Goal: Information Seeking & Learning: Learn about a topic

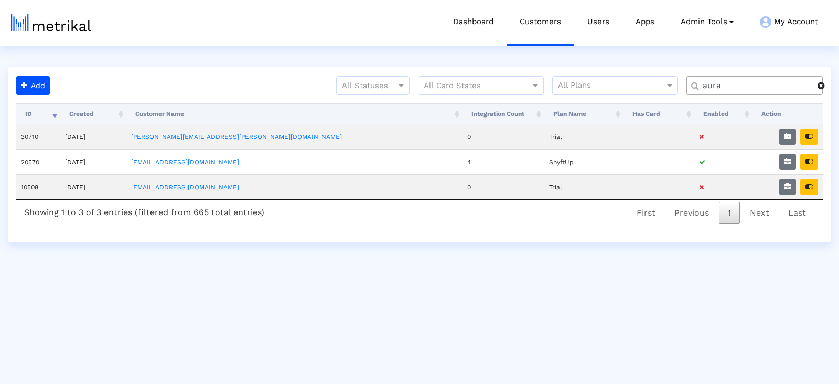
click at [739, 84] on input "aura" at bounding box center [756, 85] width 122 height 11
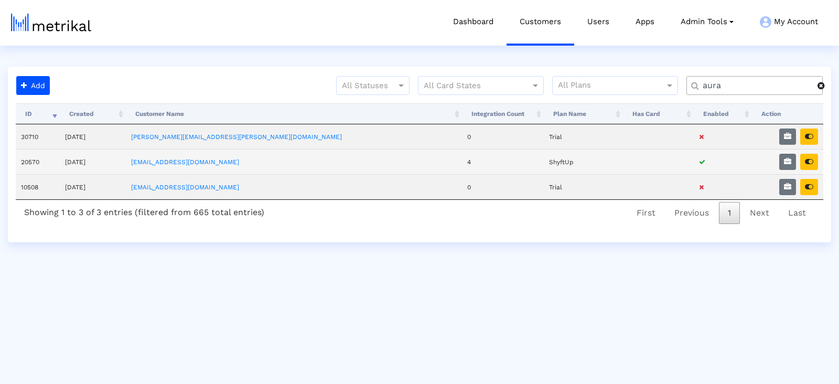
click at [818, 159] on td at bounding box center [787, 161] width 71 height 25
click at [818, 161] on td at bounding box center [787, 161] width 71 height 25
click at [813, 160] on button "button" at bounding box center [809, 162] width 18 height 16
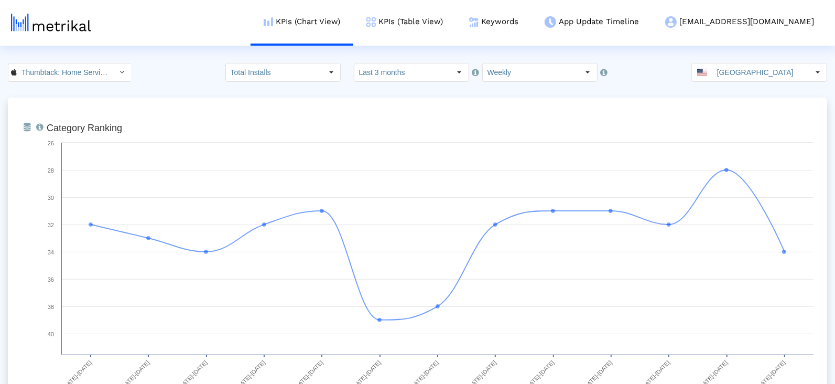
click at [429, 72] on input "Last 3 months" at bounding box center [402, 72] width 96 height 18
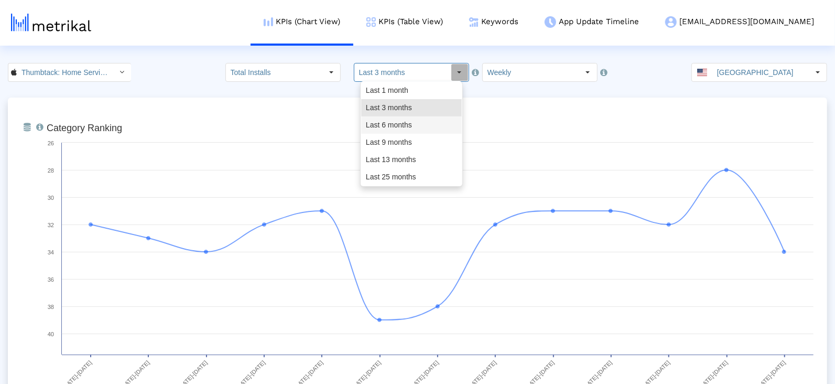
click at [416, 128] on div "Last 6 months" at bounding box center [411, 124] width 101 height 17
type input "Last 6 months"
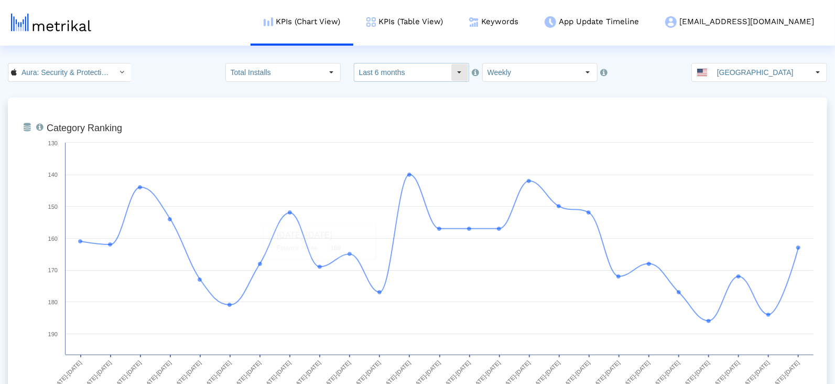
click at [378, 72] on input "Last 6 months" at bounding box center [402, 72] width 96 height 18
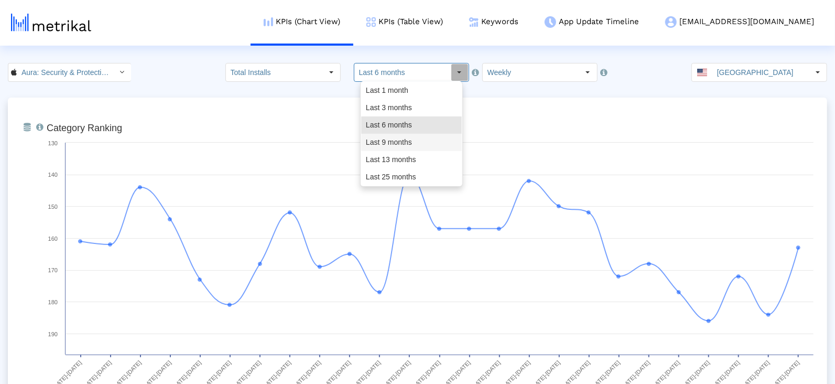
click at [389, 137] on div "Last 9 months" at bounding box center [411, 142] width 101 height 17
type input "Last 9 months"
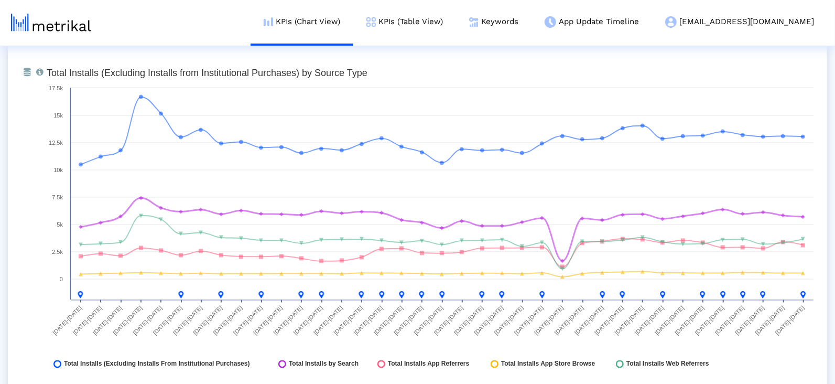
scroll to position [1198, 0]
click at [532, 24] on link "Keywords" at bounding box center [493, 22] width 75 height 44
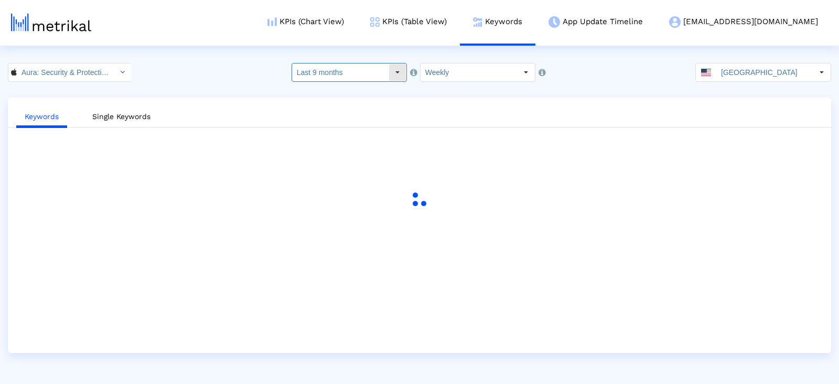
click at [378, 74] on input "Last 9 months" at bounding box center [340, 72] width 96 height 18
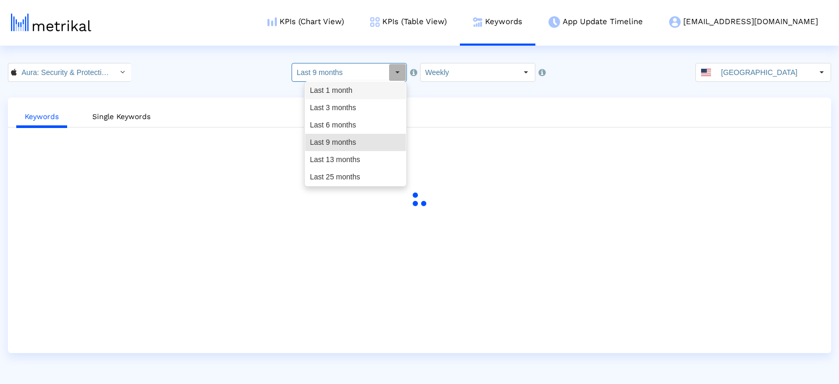
click at [369, 85] on div "Last 1 month" at bounding box center [355, 90] width 101 height 17
type input "Last 1 month"
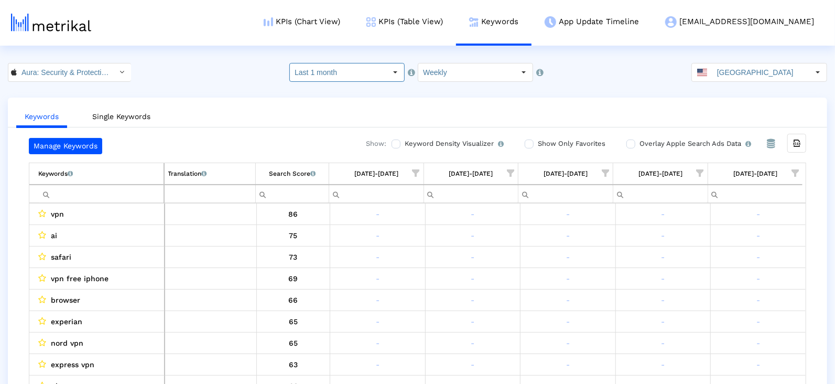
click at [799, 170] on span "Show filter options for column '08/17/25-08/23/25'" at bounding box center [795, 172] width 7 height 7
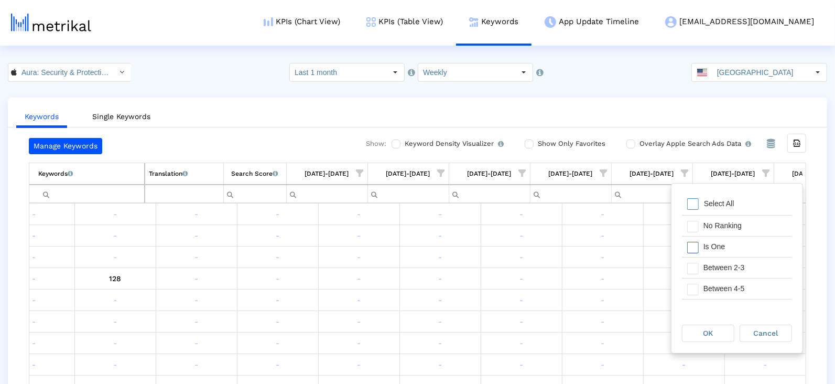
scroll to position [0, 2489]
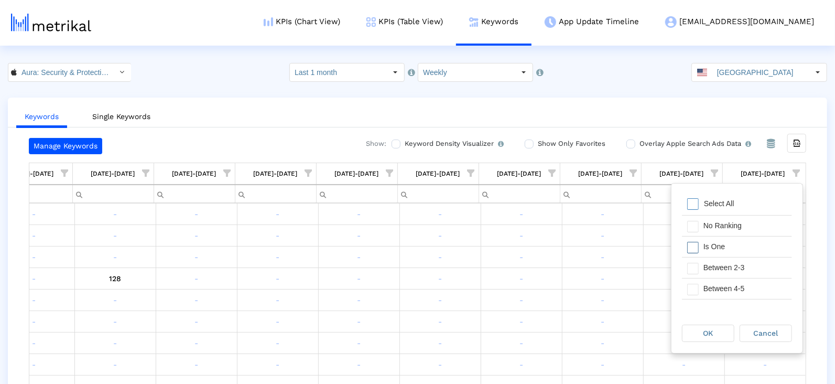
click at [731, 249] on div "Is One" at bounding box center [745, 246] width 94 height 20
click at [731, 271] on div "Between 2-3" at bounding box center [745, 267] width 94 height 20
click at [729, 290] on div "Between 4-5" at bounding box center [745, 288] width 94 height 20
click at [728, 289] on div "Between 6-10" at bounding box center [745, 287] width 94 height 20
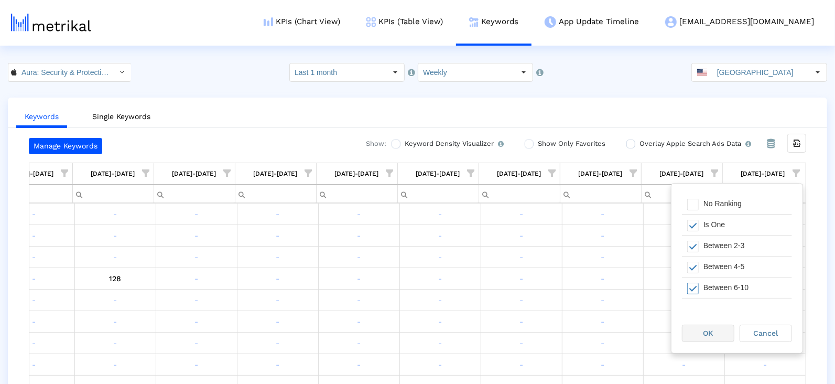
click at [713, 330] on span "OK" at bounding box center [709, 333] width 10 height 8
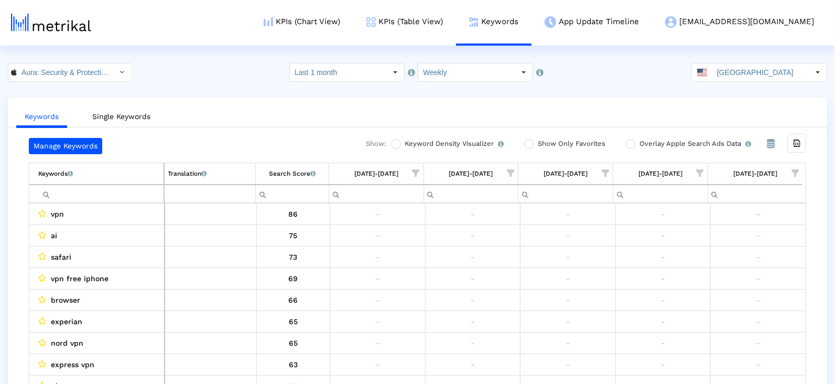
drag, startPoint x: 798, startPoint y: 172, endPoint x: 787, endPoint y: 178, distance: 12.2
click at [798, 173] on span "Show filter options for column '08/17/25-08/23/25'" at bounding box center [795, 172] width 7 height 7
click at [715, 252] on div "Is One" at bounding box center [745, 246] width 94 height 20
click at [715, 261] on div "Between 2-3" at bounding box center [745, 267] width 94 height 20
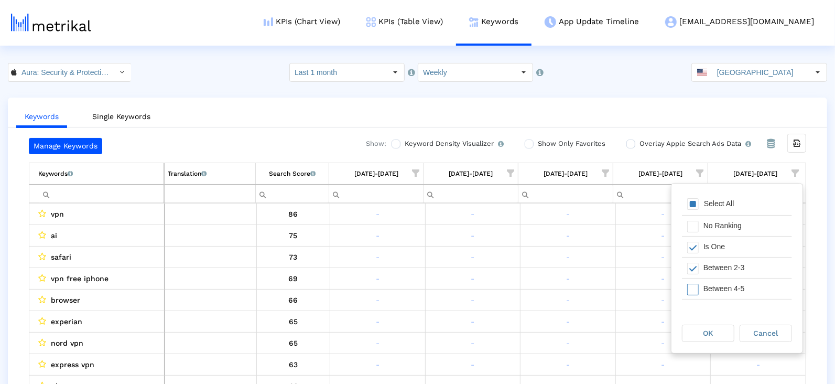
click at [714, 284] on div "Between 4-5" at bounding box center [745, 288] width 94 height 20
click at [714, 288] on div "Between 6-10" at bounding box center [745, 291] width 94 height 20
click at [709, 336] on span "OK" at bounding box center [709, 333] width 10 height 8
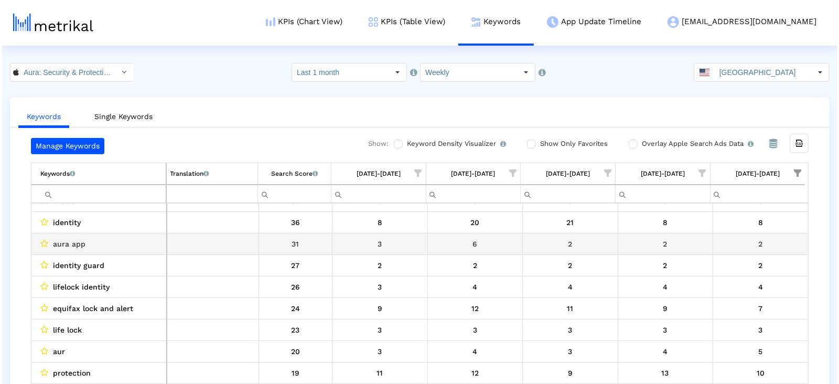
scroll to position [78, 0]
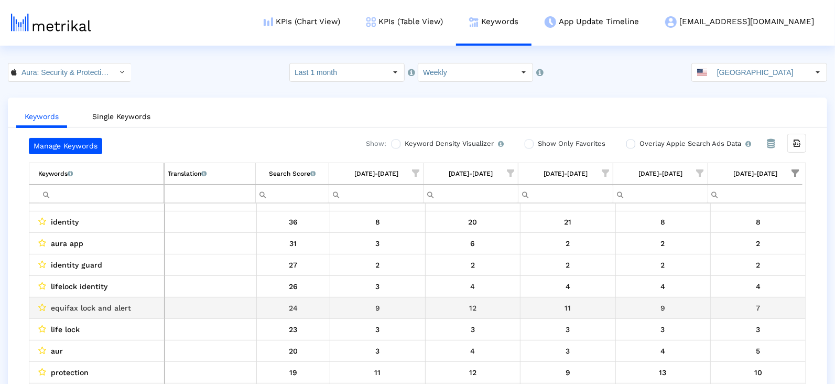
click at [129, 305] on div "equifax lock and alert" at bounding box center [99, 308] width 122 height 14
copy span "equifax lock and alert"
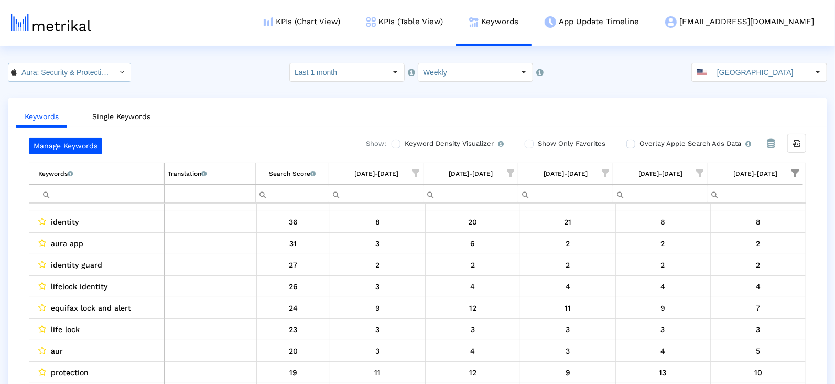
click at [44, 70] on input "Aura: Security & Protection < 1547735089 >" at bounding box center [64, 72] width 94 height 18
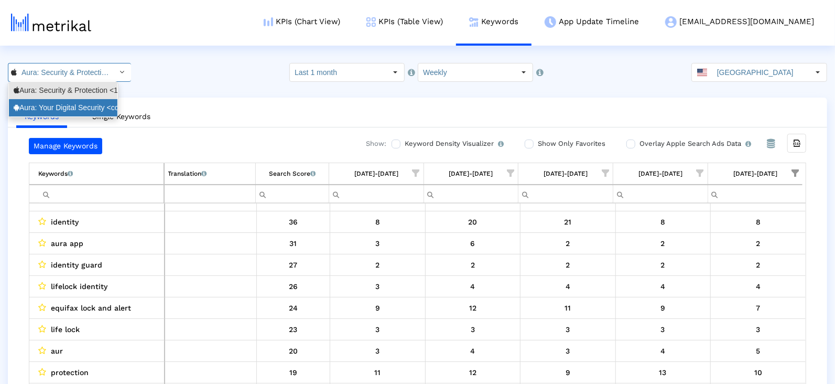
click at [52, 102] on div "Aura: Your Digital Security <com.aura.suite>" at bounding box center [63, 107] width 109 height 17
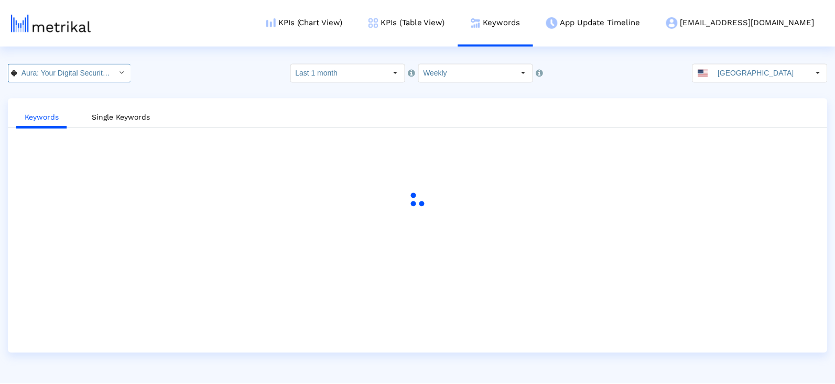
scroll to position [0, 72]
click at [457, 35] on link "KPIs (Table View)" at bounding box center [408, 22] width 103 height 44
click at [457, 30] on link "KPIs (Table View)" at bounding box center [408, 22] width 103 height 44
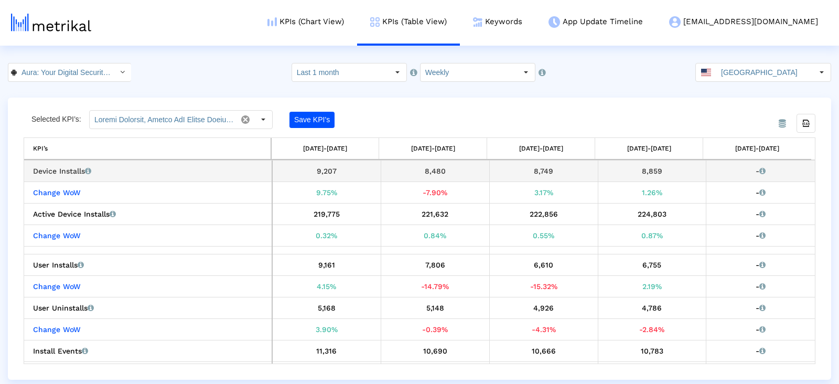
click at [654, 168] on div "8,859" at bounding box center [652, 171] width 101 height 14
copy div "8,859"
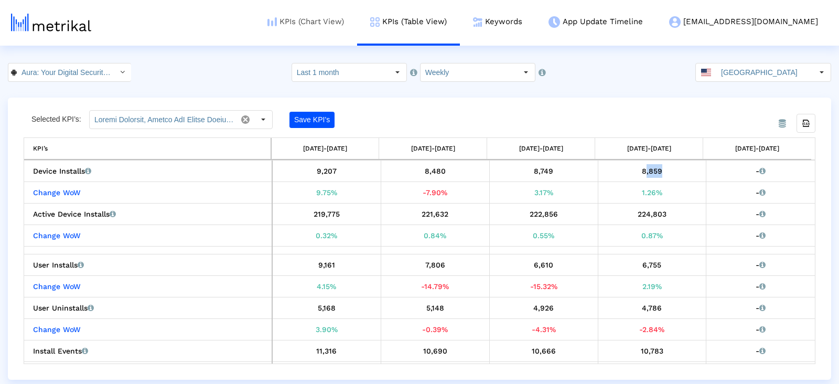
click at [357, 14] on link "KPIs (Chart View)" at bounding box center [305, 22] width 103 height 44
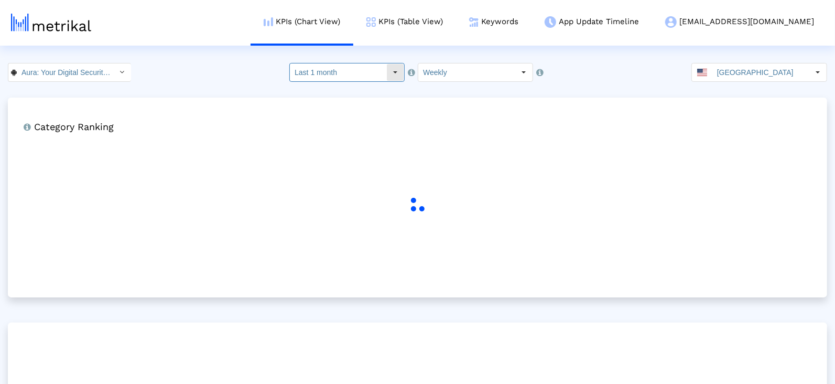
click at [361, 75] on input "Last 1 month" at bounding box center [338, 72] width 96 height 18
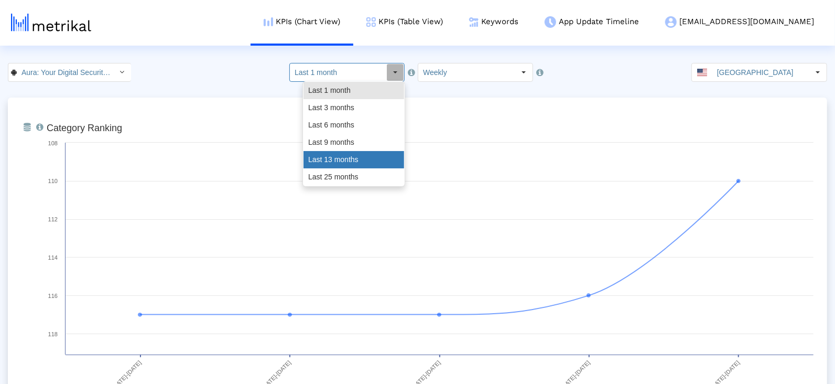
click at [362, 160] on div "Last 13 months" at bounding box center [354, 159] width 101 height 17
type input "Last 13 months"
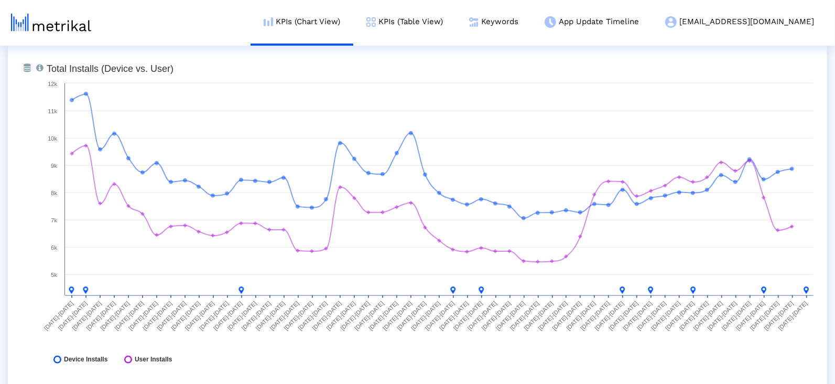
scroll to position [439, 0]
click at [527, 26] on link "Keywords" at bounding box center [493, 22] width 75 height 44
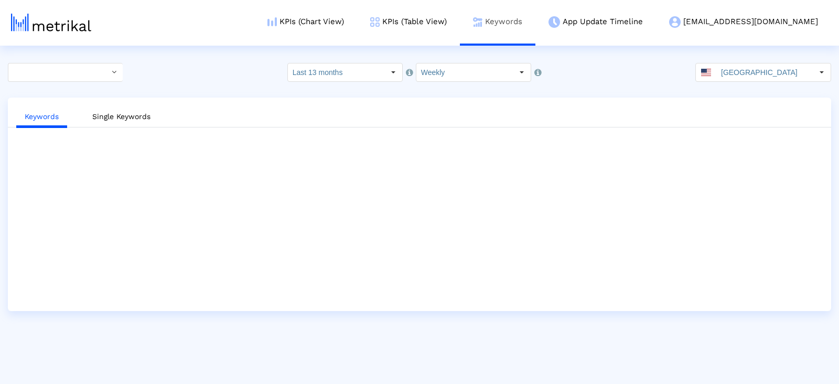
click at [528, 26] on link "Keywords" at bounding box center [497, 22] width 75 height 44
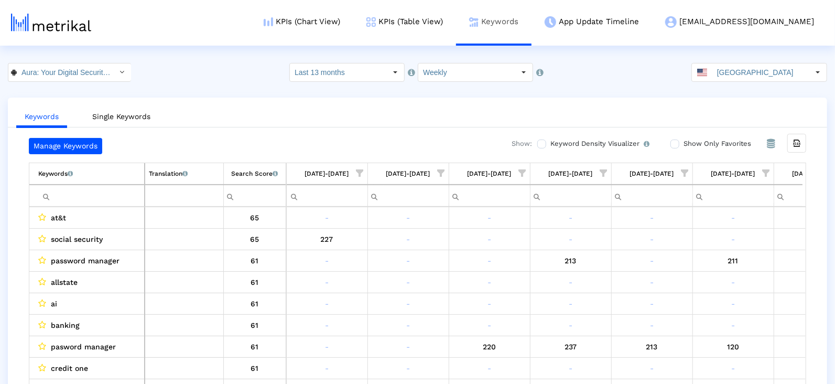
scroll to position [0, 3789]
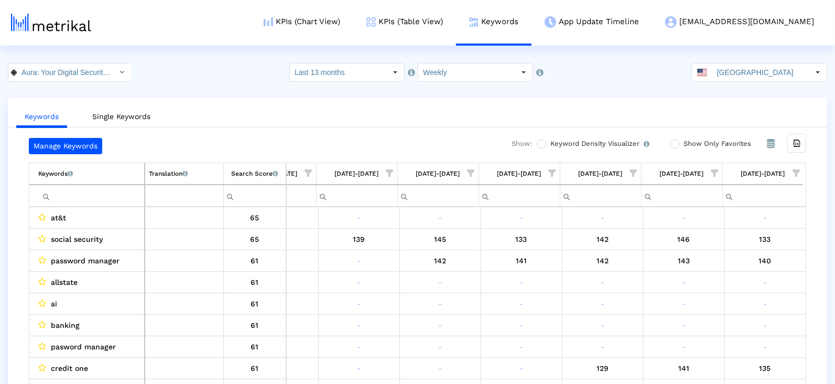
click at [793, 177] on span "Show filter options for column '08/17/25-08/23/25'" at bounding box center [796, 172] width 7 height 7
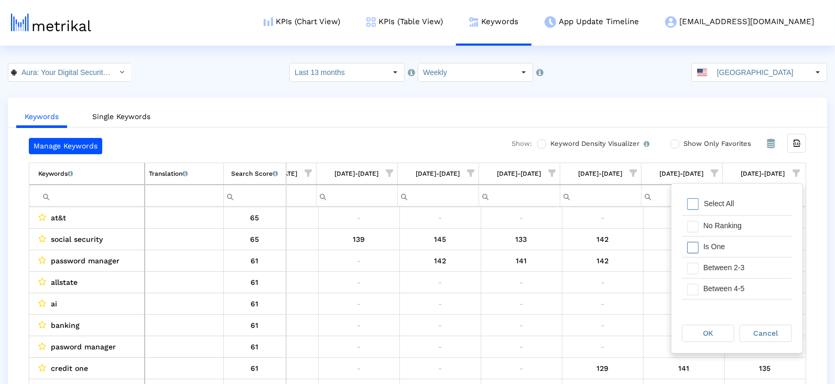
click at [745, 242] on div "Is One" at bounding box center [745, 246] width 94 height 20
click at [745, 279] on div "Between 4-5" at bounding box center [745, 288] width 94 height 20
click at [741, 274] on div "Between 2-3" at bounding box center [745, 267] width 94 height 20
drag, startPoint x: 738, startPoint y: 280, endPoint x: 731, endPoint y: 298, distance: 18.6
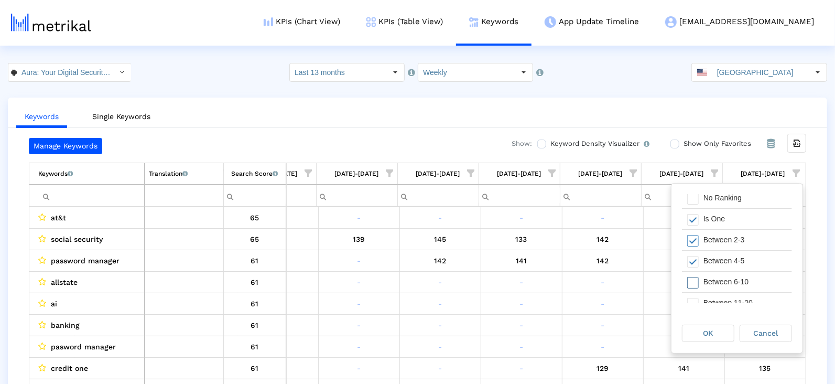
click at [737, 287] on div "Between 6-10" at bounding box center [745, 282] width 94 height 20
click at [720, 327] on div "OK" at bounding box center [708, 333] width 51 height 16
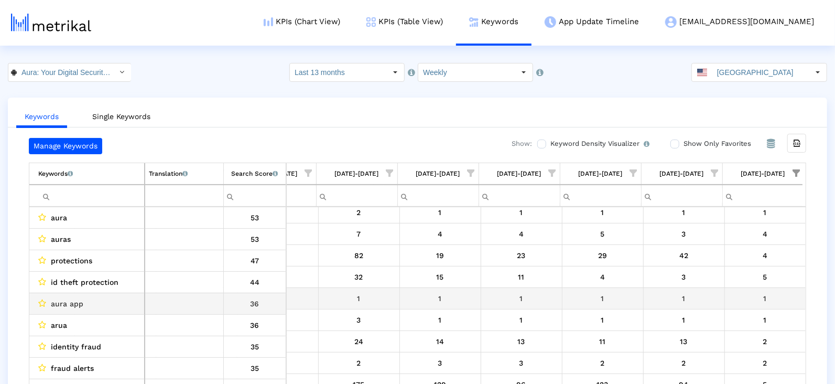
scroll to position [6, 0]
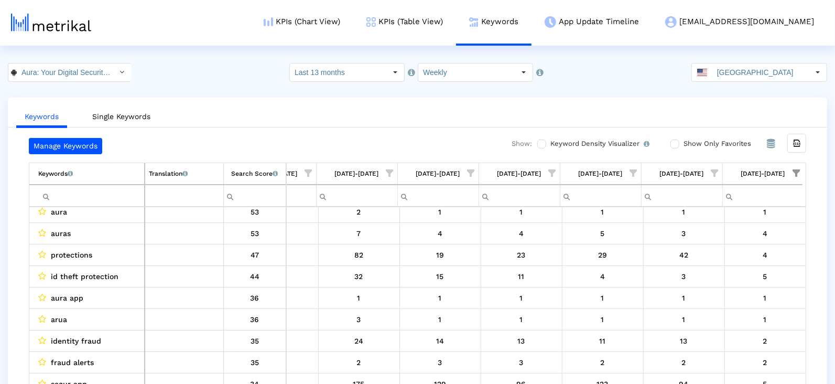
click at [114, 195] on input "Filter cell" at bounding box center [91, 195] width 106 height 17
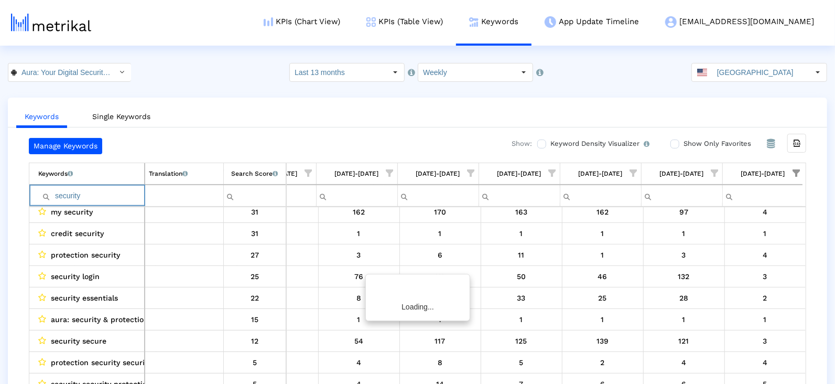
scroll to position [0, 0]
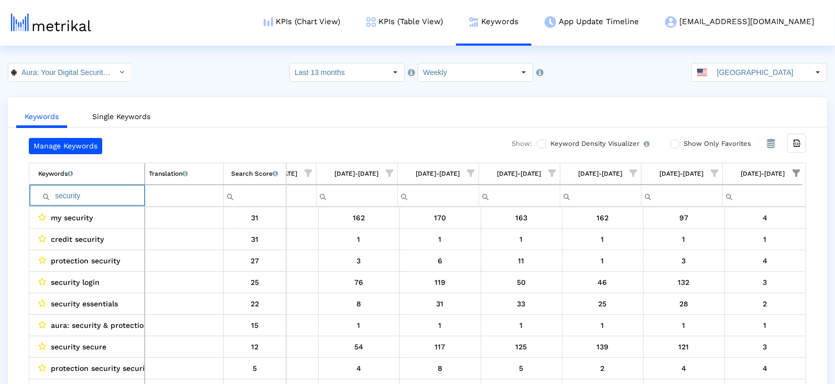
click at [118, 187] on input "security" at bounding box center [91, 195] width 106 height 17
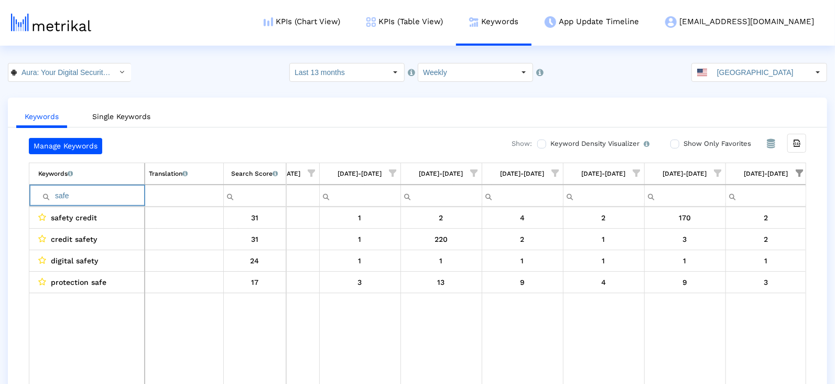
click at [118, 192] on input "safe" at bounding box center [91, 195] width 106 height 17
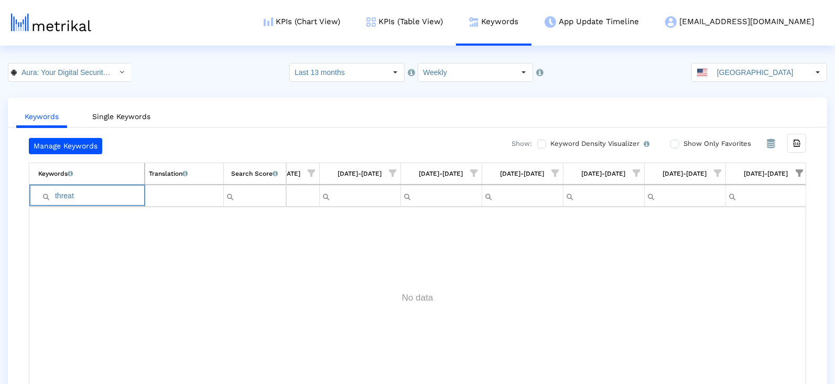
click at [82, 195] on input "threat" at bounding box center [91, 195] width 106 height 17
type input "privacy"
click at [75, 193] on input "privacy" at bounding box center [91, 195] width 106 height 17
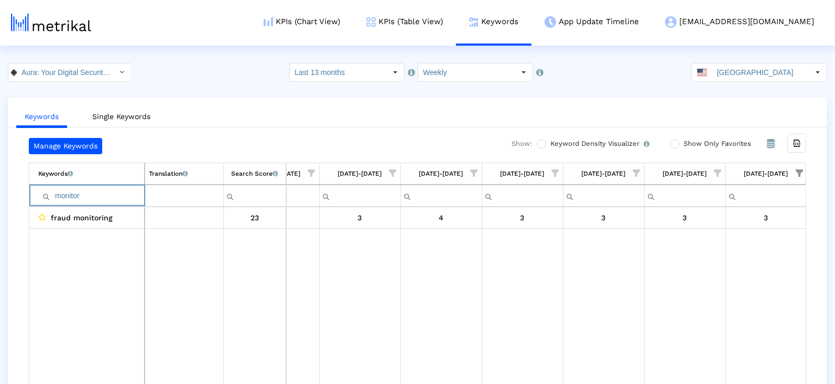
type input "monitor"
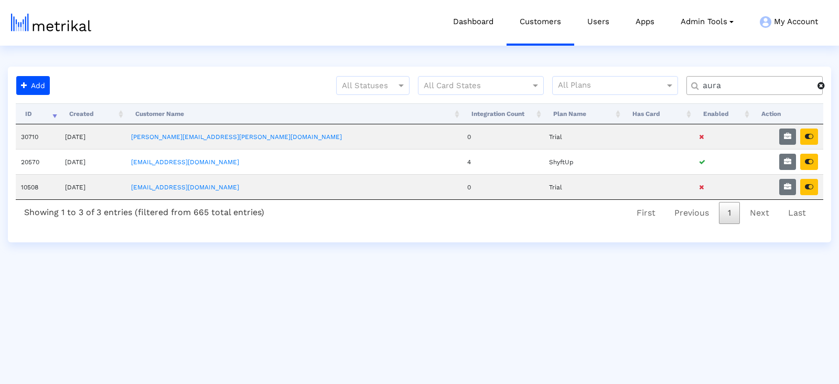
click at [751, 90] on input "aura" at bounding box center [756, 85] width 122 height 11
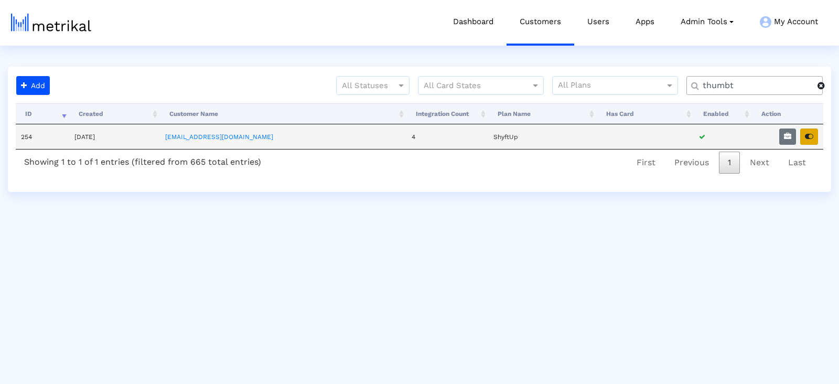
type input "thumbt"
click at [809, 137] on icon "button" at bounding box center [809, 136] width 8 height 7
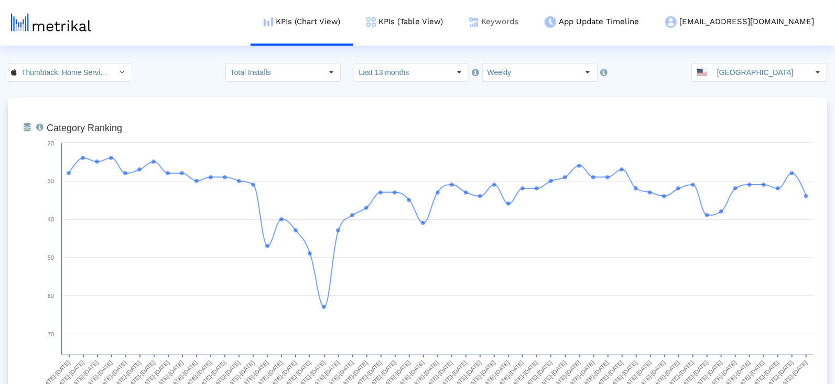
click at [532, 14] on link "Keywords" at bounding box center [493, 22] width 75 height 44
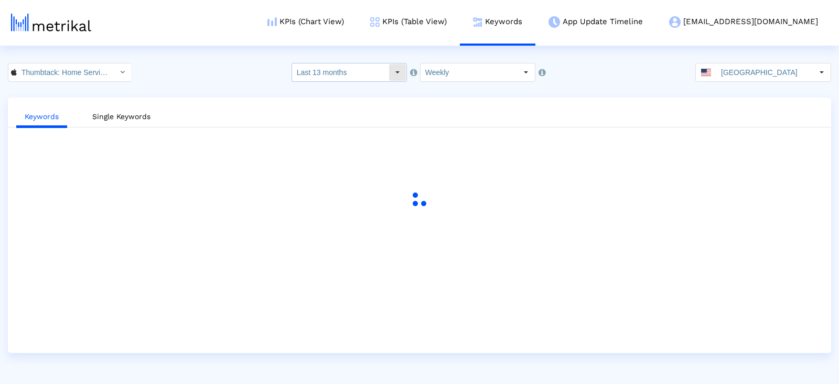
click at [371, 68] on input "Last 13 months" at bounding box center [340, 72] width 96 height 18
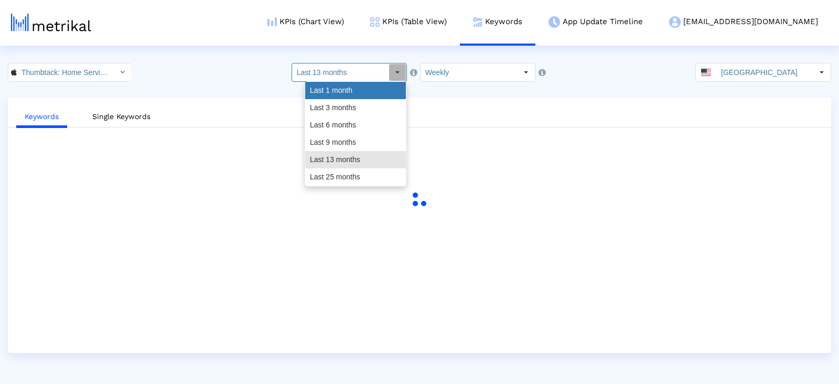
click at [359, 90] on div "Last 1 month" at bounding box center [355, 90] width 101 height 17
type input "Last 1 month"
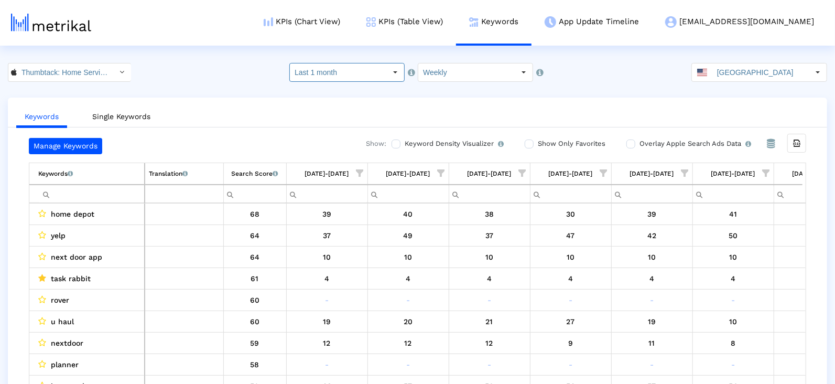
scroll to position [0, 3789]
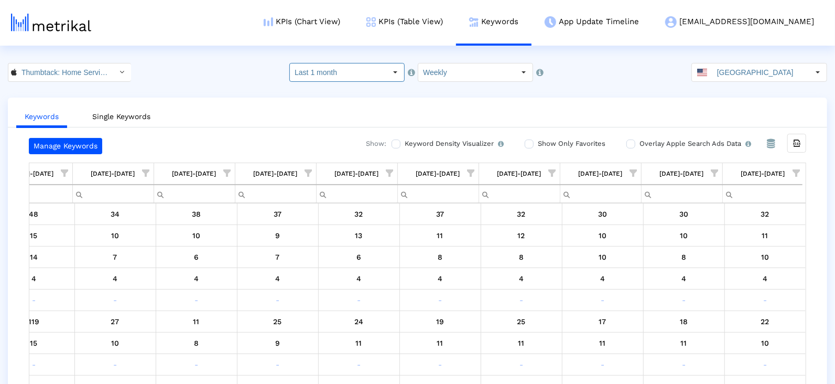
click at [797, 170] on span "Show filter options for column '08/17/25-08/23/25'" at bounding box center [796, 172] width 7 height 7
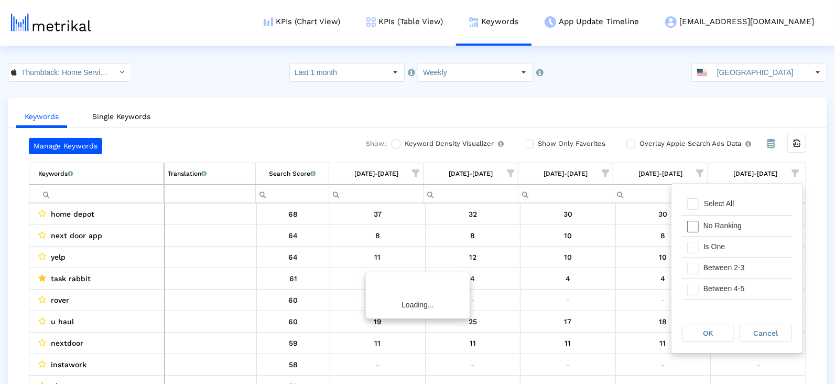
scroll to position [0, 0]
click at [686, 257] on div "Filter options" at bounding box center [690, 267] width 16 height 20
click at [702, 274] on div "Between 2-3" at bounding box center [745, 267] width 94 height 20
click at [702, 252] on div "Is One" at bounding box center [745, 246] width 94 height 20
click at [702, 274] on div "Between 2-3" at bounding box center [745, 267] width 94 height 20
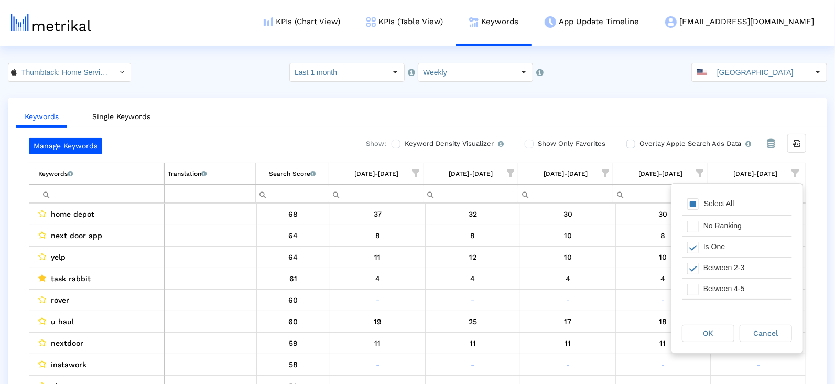
click at [702, 299] on div "Between 6-10" at bounding box center [745, 309] width 94 height 20
click at [701, 289] on div "Between 4-5" at bounding box center [745, 288] width 94 height 20
click at [700, 290] on div "Between 11-20" at bounding box center [745, 286] width 94 height 20
click at [689, 288] on span "Filter options" at bounding box center [693, 287] width 12 height 12
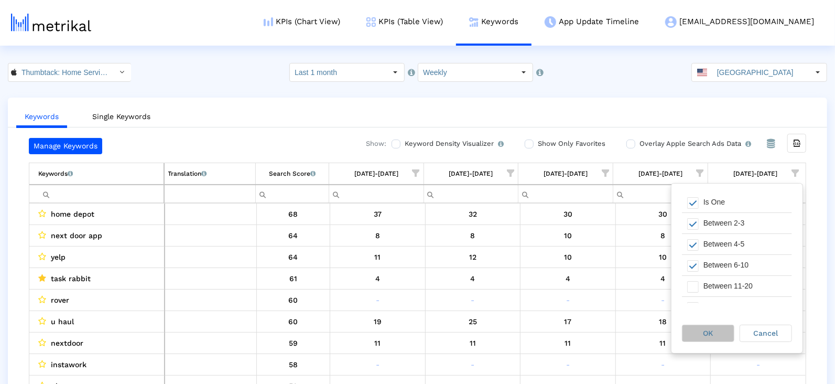
click at [693, 325] on div "OK" at bounding box center [708, 333] width 52 height 17
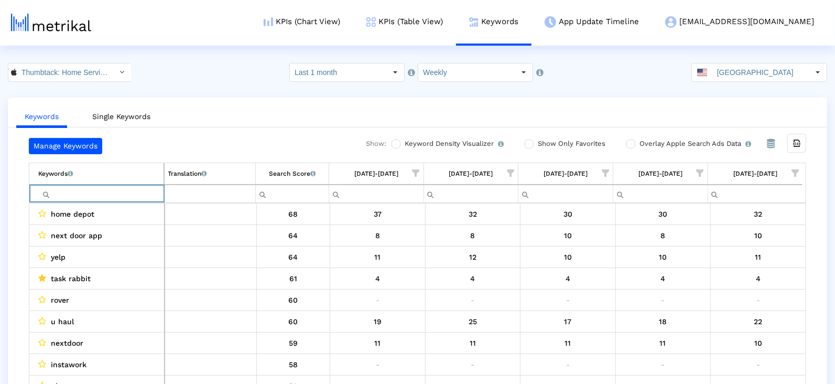
click at [126, 188] on input "Filter cell" at bounding box center [100, 193] width 125 height 17
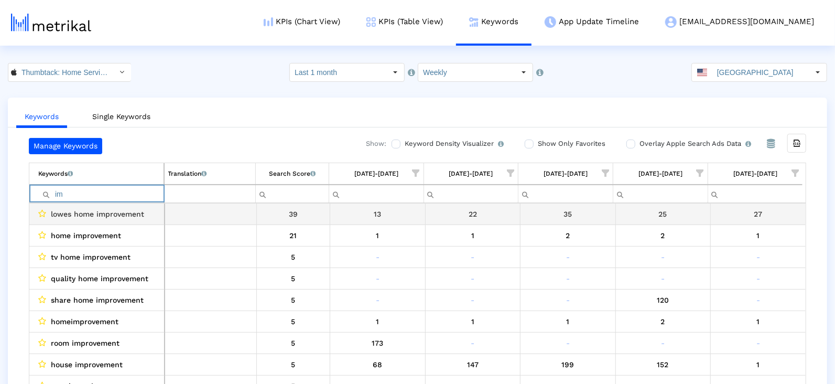
type input "i"
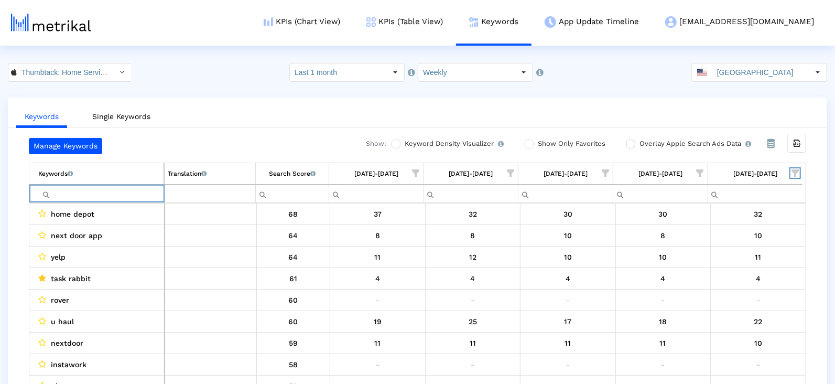
click at [797, 169] on span "Show filter options for column '08/17/25-08/23/25'" at bounding box center [795, 172] width 7 height 7
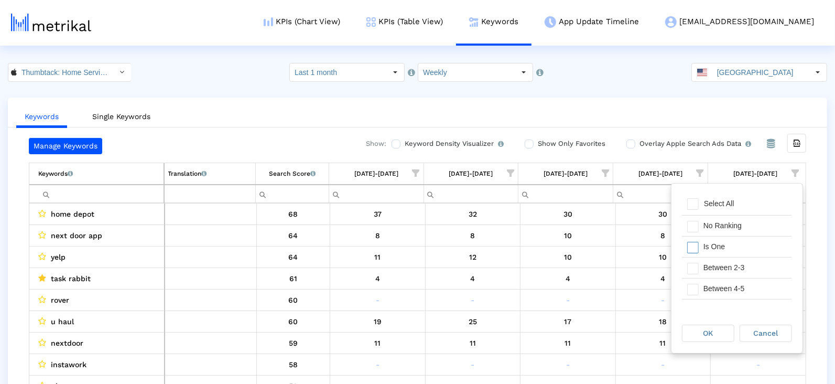
click at [700, 248] on div "Is One" at bounding box center [745, 246] width 94 height 20
click at [701, 274] on div "Between 2-3" at bounding box center [745, 267] width 94 height 20
click at [701, 285] on div "Between 4-5" at bounding box center [745, 288] width 94 height 20
click at [703, 285] on div "Between 6-10" at bounding box center [745, 291] width 94 height 20
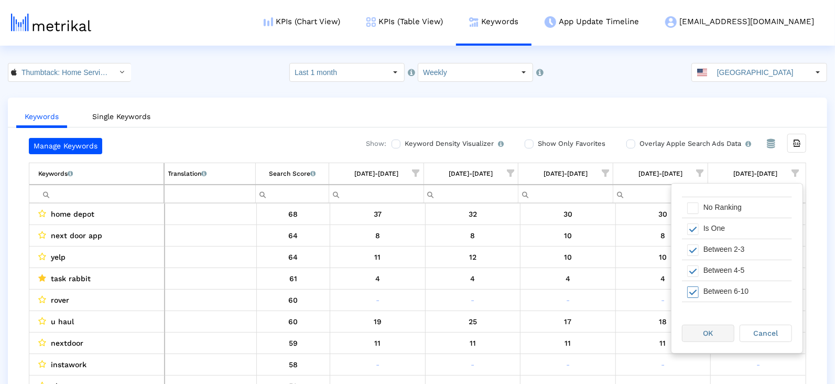
click at [706, 333] on span "OK" at bounding box center [709, 333] width 10 height 8
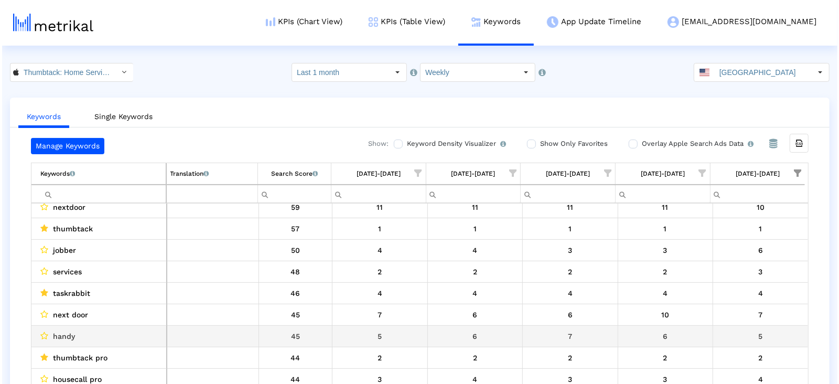
scroll to position [50, 0]
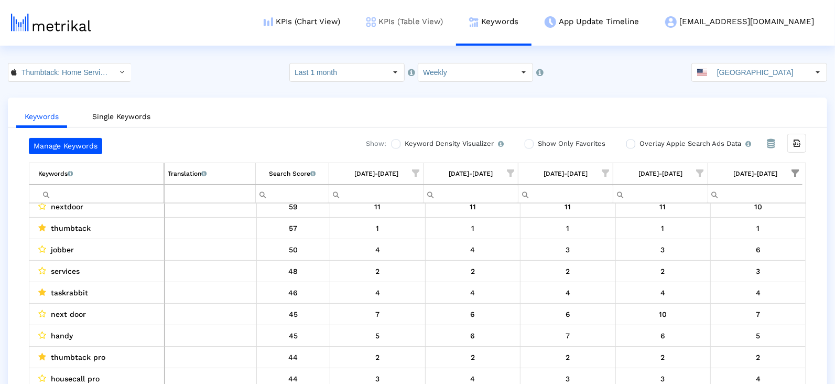
click at [414, 25] on link "KPIs (Table View)" at bounding box center [404, 22] width 103 height 44
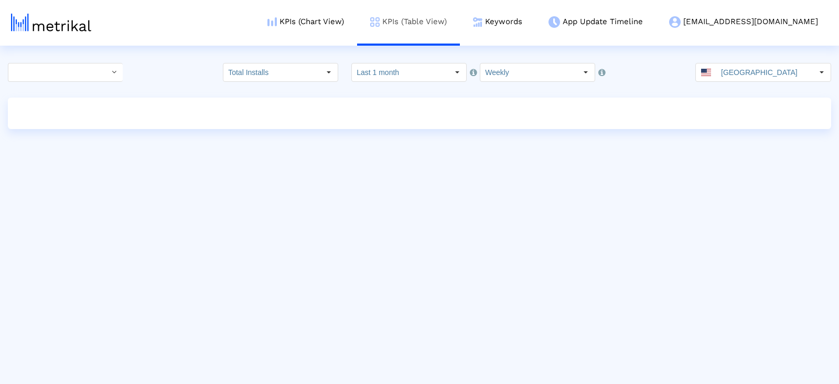
click at [406, 25] on link "KPIs (Table View)" at bounding box center [408, 22] width 103 height 44
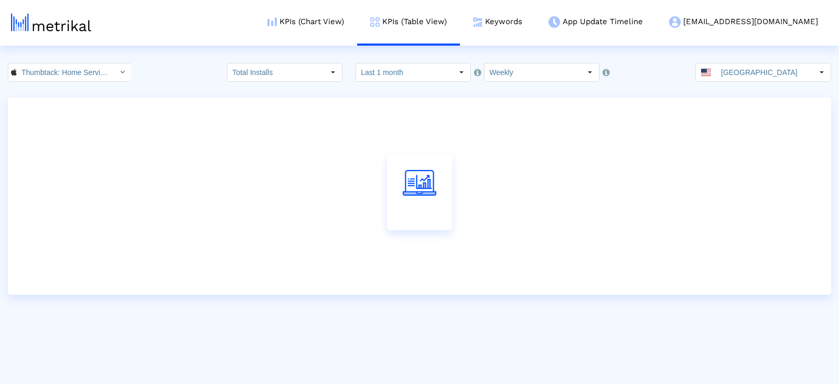
click at [420, 74] on input "Last 1 month" at bounding box center [404, 72] width 96 height 18
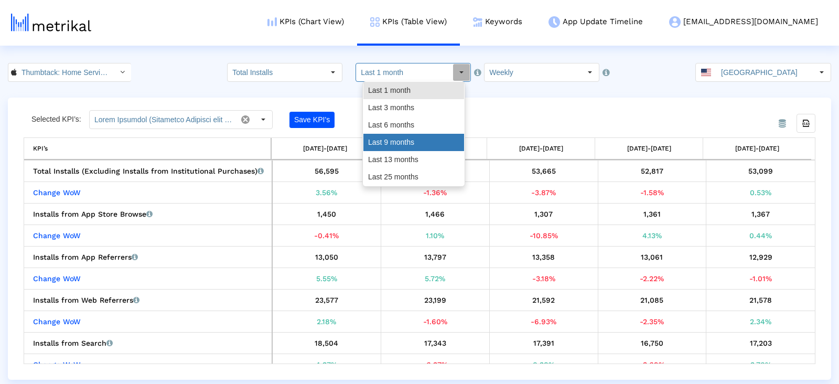
click at [413, 145] on div "Last 9 months" at bounding box center [413, 142] width 101 height 17
type input "Last 9 months"
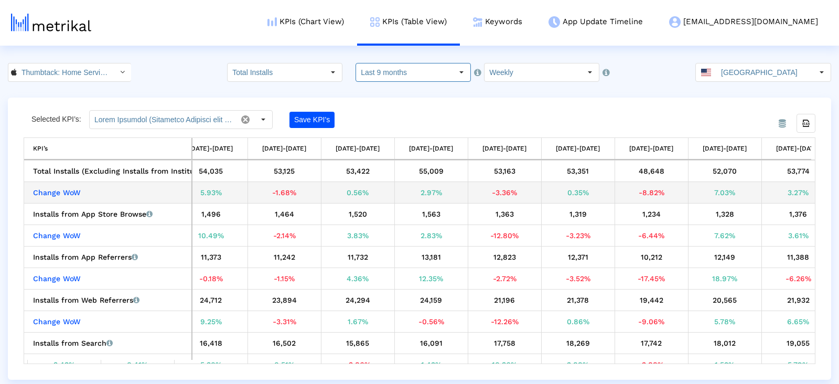
scroll to position [0, 2095]
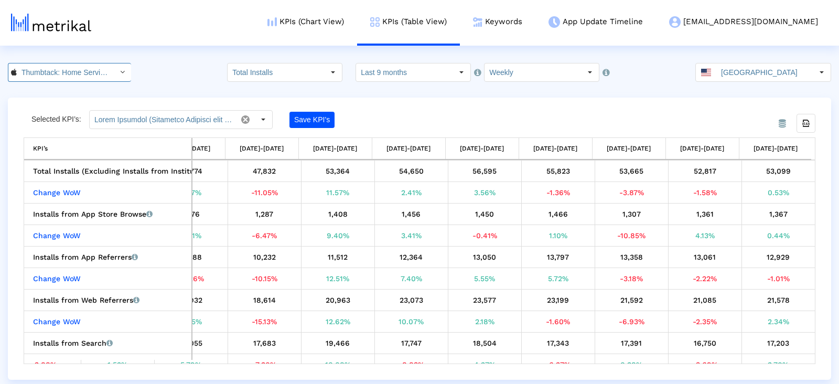
click at [55, 70] on input "Thumbtack: Home Service Pros < 852703300 >" at bounding box center [64, 72] width 94 height 18
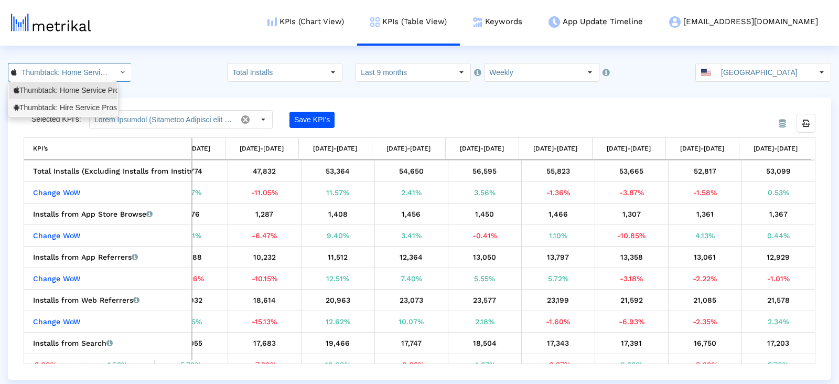
click at [53, 109] on div "Thumbtack: Hire Service Pros <com.thumbtack.consumer>" at bounding box center [63, 108] width 99 height 10
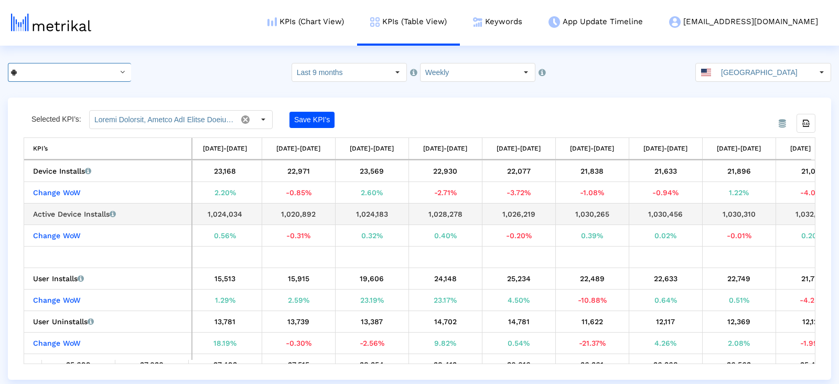
scroll to position [0, 0]
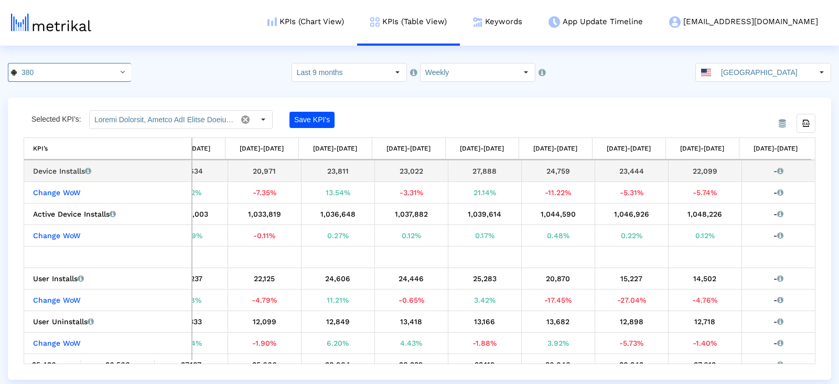
click at [694, 172] on div "22,099" at bounding box center [705, 171] width 66 height 14
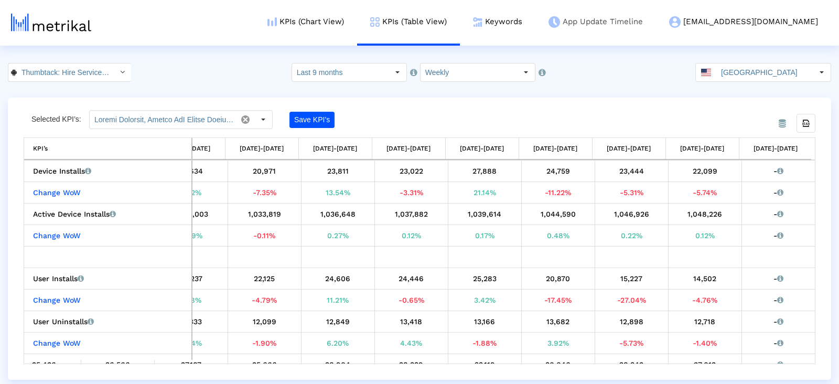
copy div "22,099"
click at [532, 21] on link "Keywords" at bounding box center [497, 22] width 75 height 44
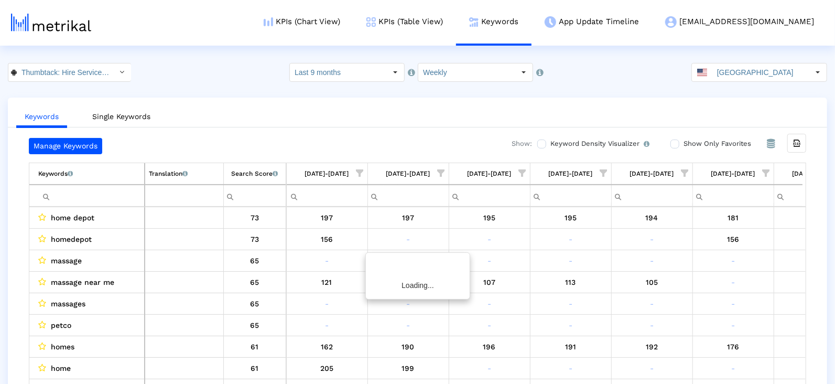
scroll to position [0, 2489]
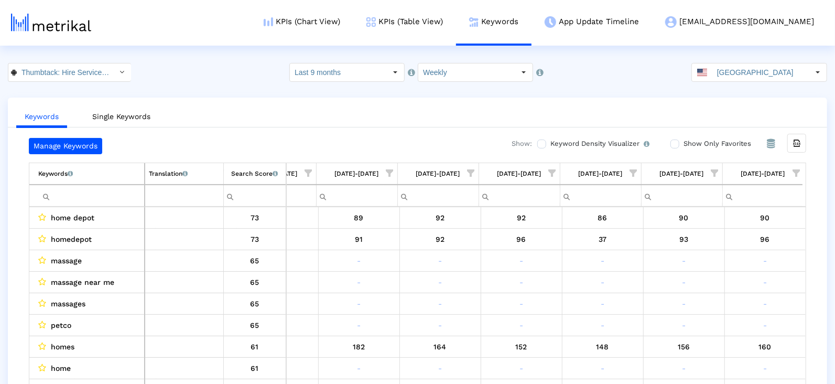
click at [800, 177] on span "Show filter options for column '08/17/25-08/23/25'" at bounding box center [796, 172] width 7 height 7
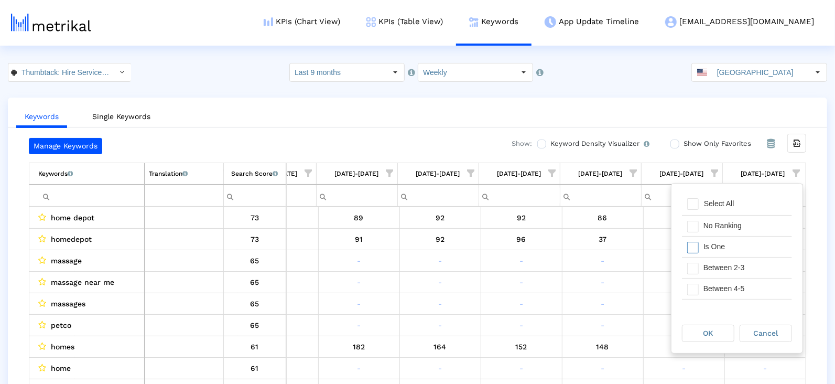
click at [704, 254] on div "Is One" at bounding box center [745, 246] width 94 height 20
click at [704, 274] on div "Between 2-3" at bounding box center [745, 267] width 94 height 20
click at [704, 300] on div "Between 6-10" at bounding box center [745, 309] width 94 height 20
click at [704, 280] on div "Between 4-5" at bounding box center [745, 288] width 94 height 20
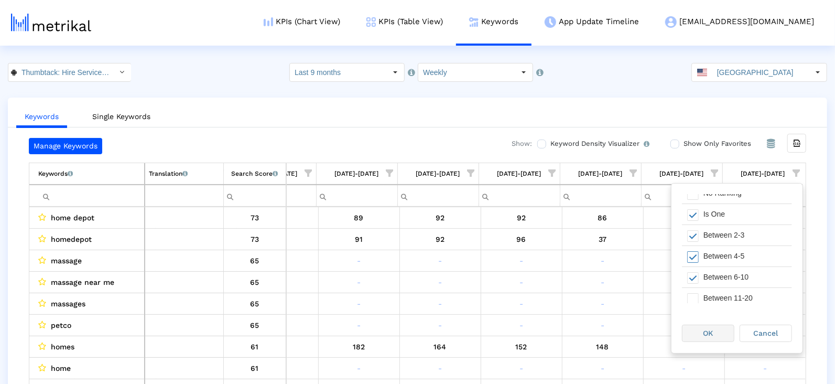
click at [704, 329] on span "OK" at bounding box center [709, 333] width 10 height 8
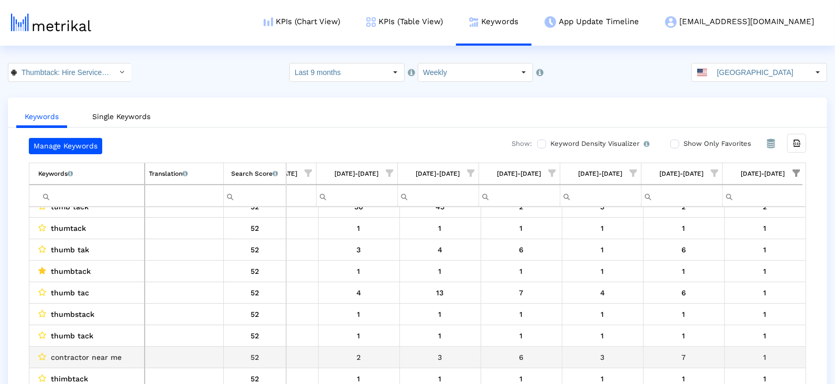
scroll to position [134, 0]
